Goal: Manage account settings

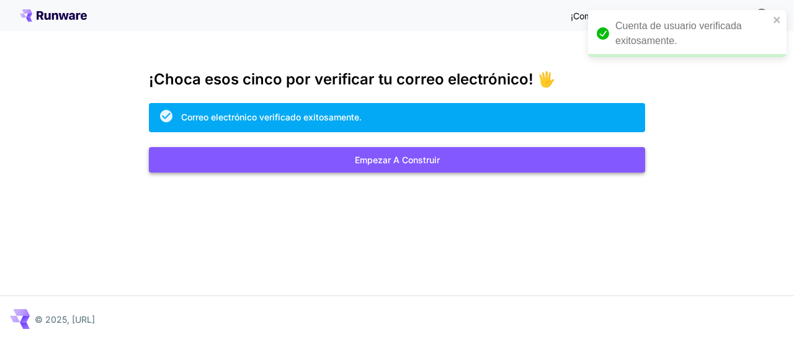
click at [402, 162] on font "Empezar a construir" at bounding box center [397, 159] width 85 height 11
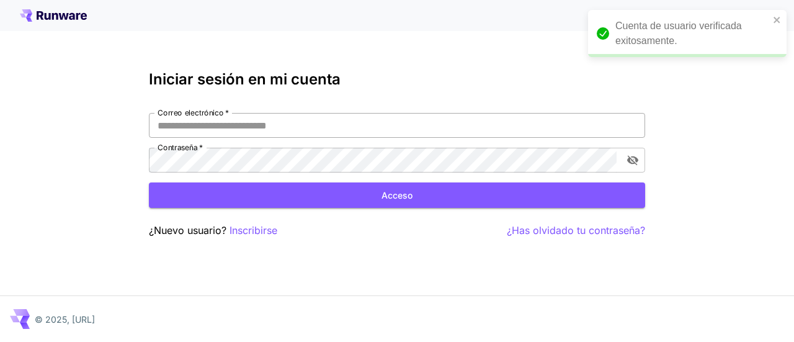
click at [285, 128] on input "Correo electrónico   *" at bounding box center [397, 125] width 496 height 25
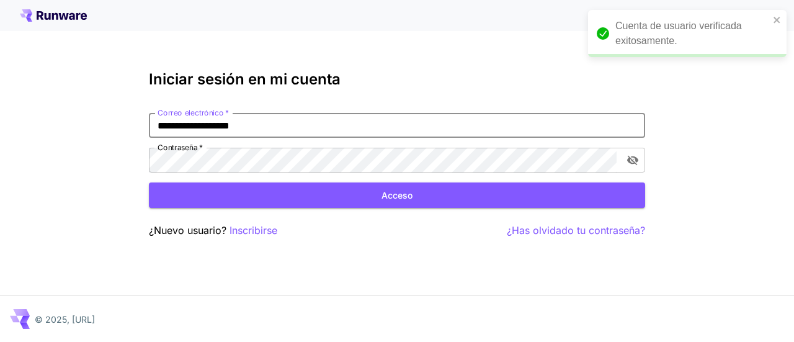
type input "**********"
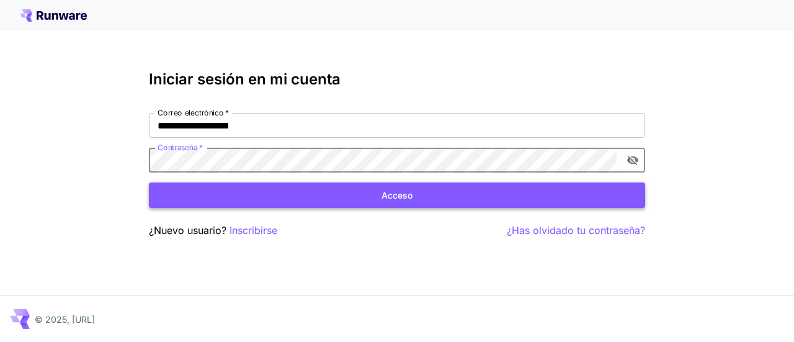
click at [385, 198] on font "Acceso" at bounding box center [396, 195] width 31 height 11
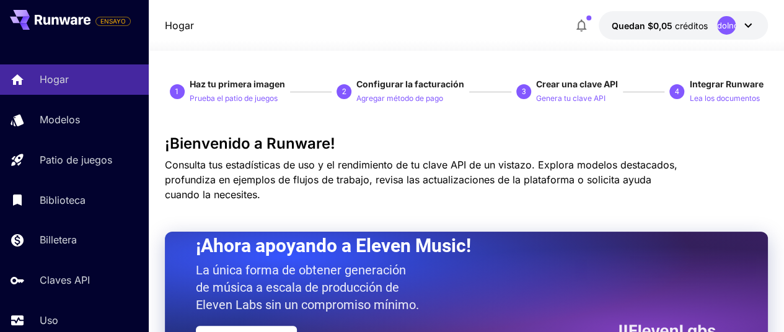
click at [746, 25] on icon at bounding box center [748, 26] width 7 height 4
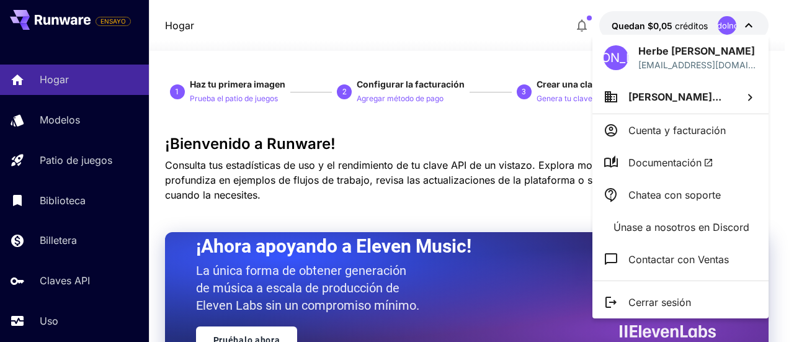
click at [689, 138] on p "Cuenta y facturación" at bounding box center [676, 130] width 97 height 15
